Goal: Task Accomplishment & Management: Manage account settings

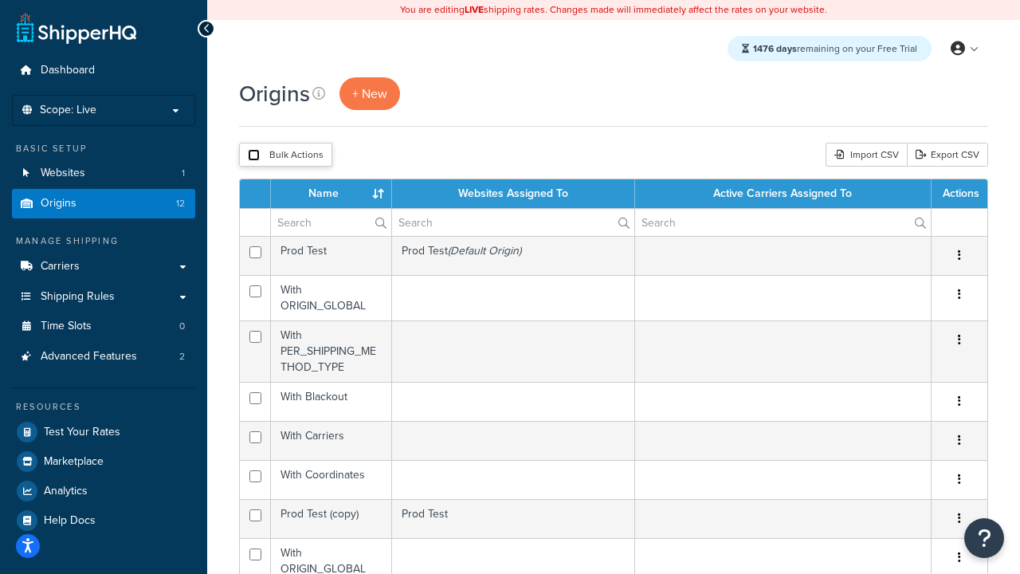
click at [254, 155] on input "checkbox" at bounding box center [254, 155] width 12 height 12
checkbox input "true"
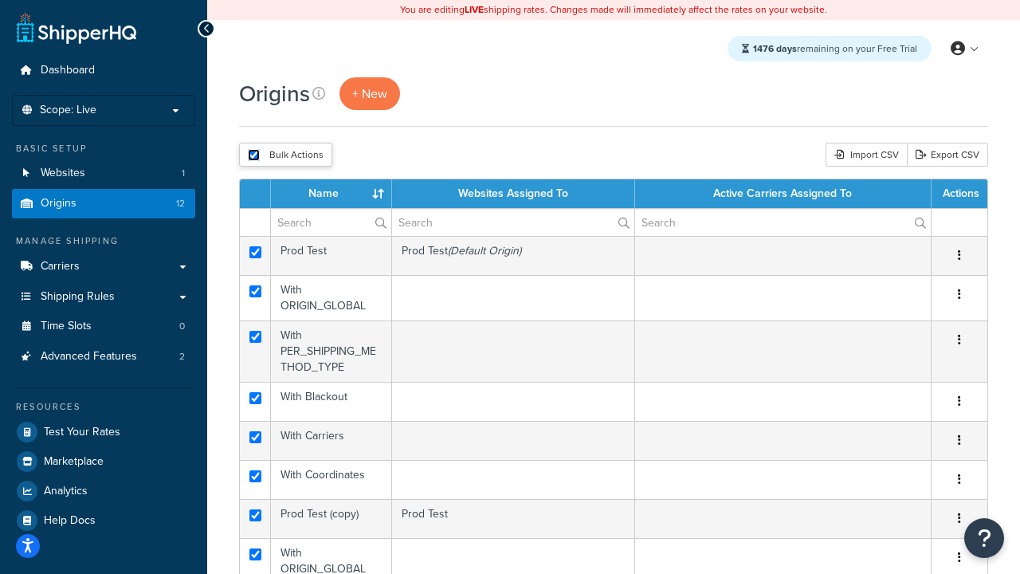
checkbox input "true"
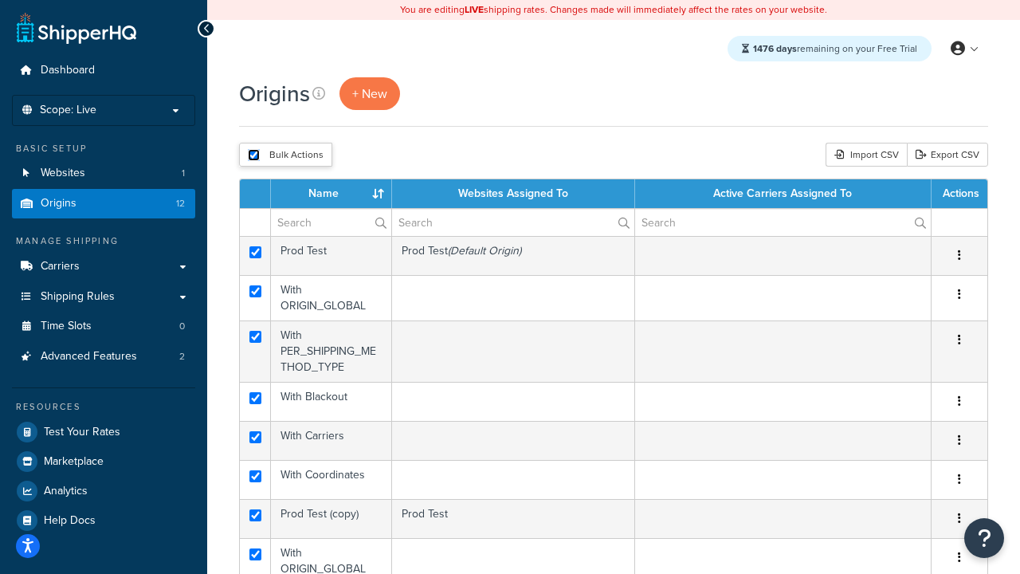
checkbox input "true"
click at [0, 0] on button "Delete" at bounding box center [0, 0] width 0 height 0
